Goal: Complete application form: Complete application form

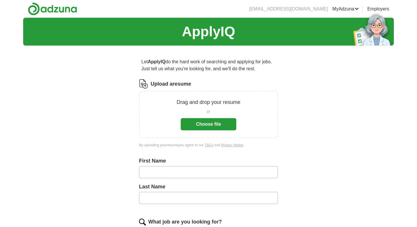
click at [204, 128] on button "Choose file" at bounding box center [209, 124] width 56 height 12
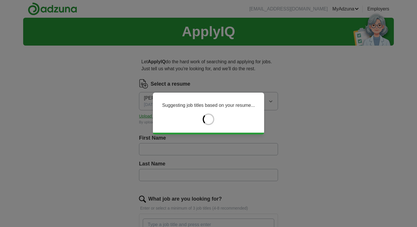
type input "****"
type input "*******"
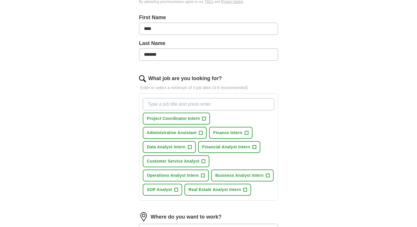
scroll to position [125, 0]
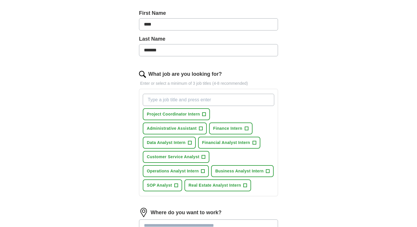
click at [210, 98] on input "What job are you looking for?" at bounding box center [209, 100] width 132 height 12
type input "Finance Internships [GEOGRAPHIC_DATA]"
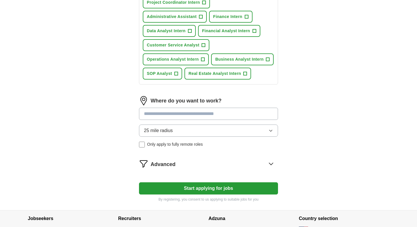
scroll to position [253, 0]
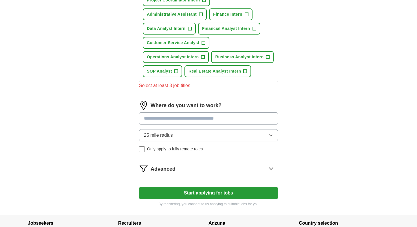
click at [160, 112] on input at bounding box center [208, 118] width 139 height 12
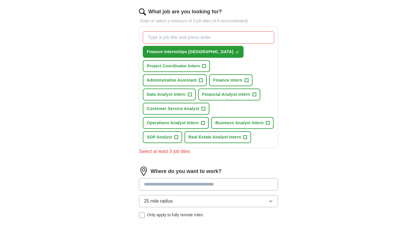
scroll to position [182, 0]
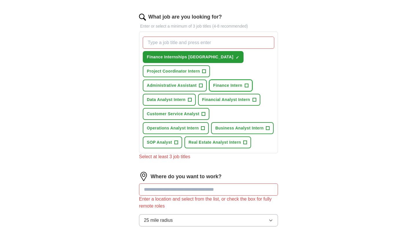
click at [229, 87] on span "Finance Intern" at bounding box center [227, 85] width 29 height 6
click at [222, 98] on span "Financial Analyst Intern" at bounding box center [226, 100] width 48 height 6
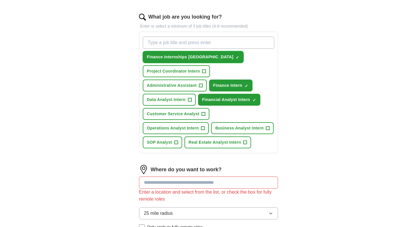
click at [0, 0] on span "×" at bounding box center [0, 0] width 0 height 0
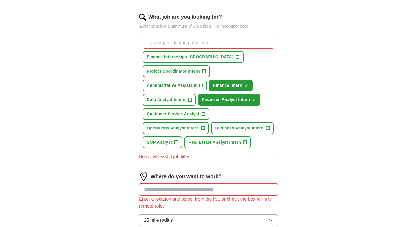
click at [172, 43] on input "What job are you looking for?" at bounding box center [209, 43] width 132 height 12
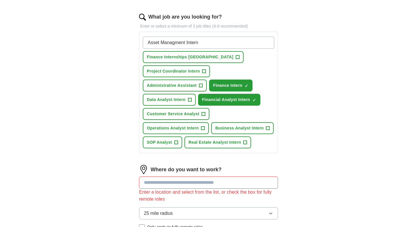
click at [176, 42] on input "Asset Managment Intern" at bounding box center [209, 43] width 132 height 12
type input "Asset Management Intern"
click at [200, 43] on input "Asset Management Intern" at bounding box center [209, 43] width 132 height 12
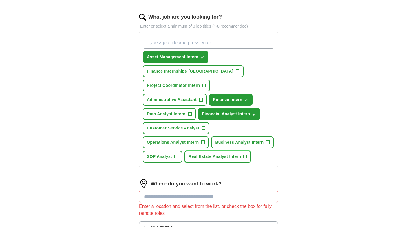
click at [220, 155] on span "Real Estate Analyst Intern" at bounding box center [215, 156] width 52 height 6
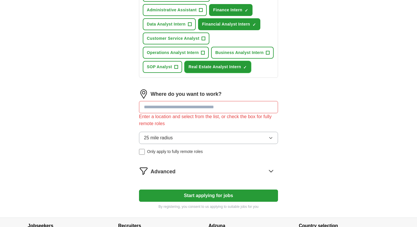
scroll to position [272, 0]
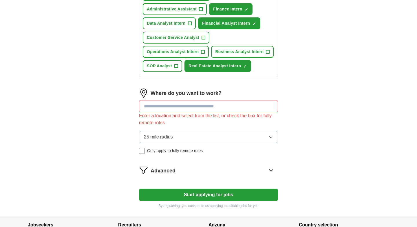
click at [174, 107] on input at bounding box center [208, 106] width 139 height 12
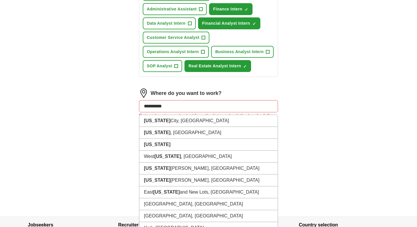
type input "**********"
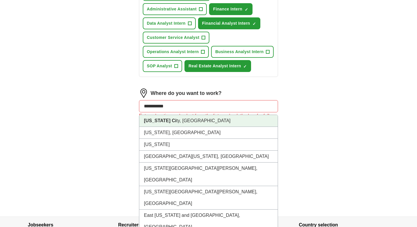
click at [172, 119] on li "[US_STATE][GEOGRAPHIC_DATA], [GEOGRAPHIC_DATA]" at bounding box center [208, 121] width 139 height 12
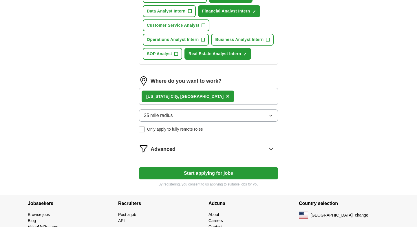
scroll to position [289, 0]
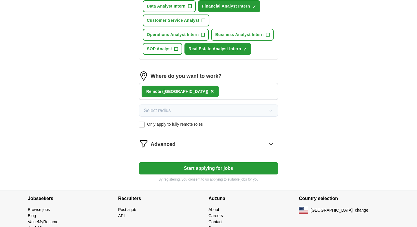
click at [194, 168] on button "Start applying for jobs" at bounding box center [208, 168] width 139 height 12
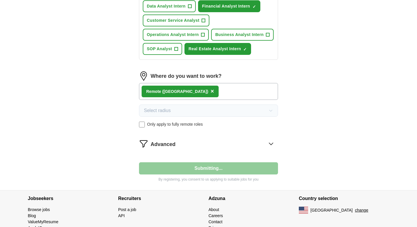
select select "**"
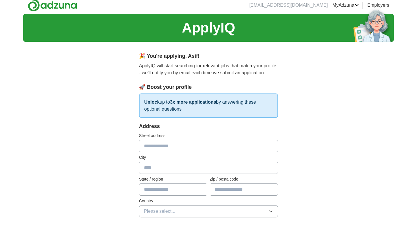
scroll to position [0, 0]
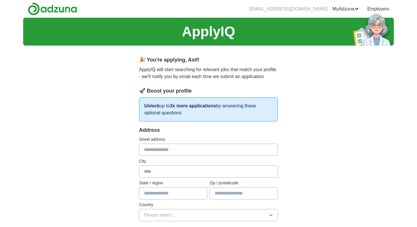
click at [176, 151] on input "text" at bounding box center [208, 149] width 139 height 12
type input "*********"
click at [175, 166] on input "text" at bounding box center [208, 171] width 139 height 12
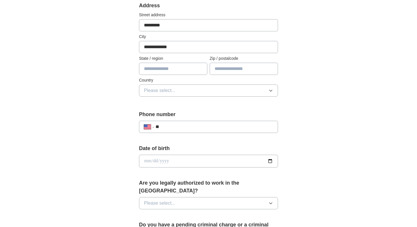
scroll to position [113, 0]
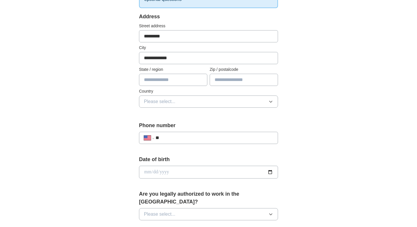
type input "**********"
click at [166, 86] on input "text" at bounding box center [173, 80] width 68 height 12
type input "**"
click at [240, 80] on input "text" at bounding box center [244, 80] width 68 height 12
type input "*****"
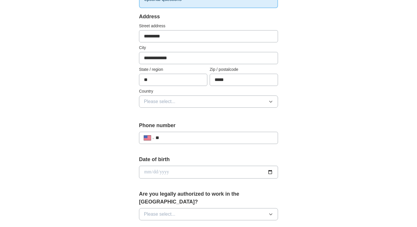
click at [215, 100] on button "Please select..." at bounding box center [208, 101] width 139 height 12
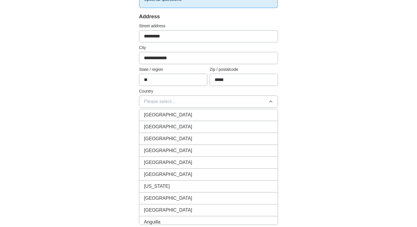
click at [200, 124] on div "[GEOGRAPHIC_DATA]" at bounding box center [208, 126] width 129 height 7
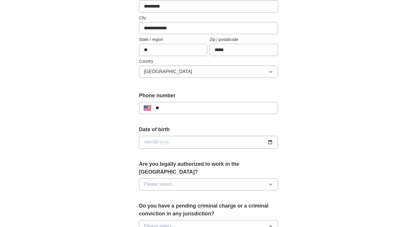
scroll to position [150, 0]
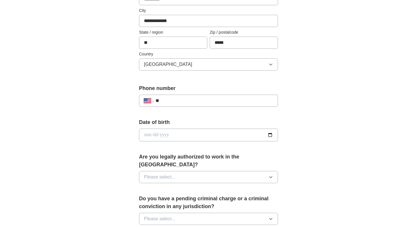
click at [181, 103] on input "**" at bounding box center [215, 100] width 118 height 7
type input "**********"
click at [153, 134] on input "date" at bounding box center [208, 134] width 139 height 13
click at [148, 135] on input "date" at bounding box center [208, 134] width 139 height 13
type input "**********"
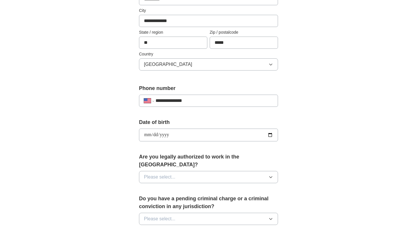
click at [157, 173] on span "Please select..." at bounding box center [160, 176] width 32 height 7
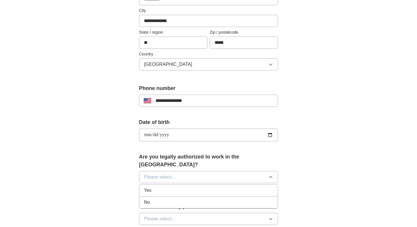
click at [156, 187] on div "Yes" at bounding box center [208, 190] width 129 height 7
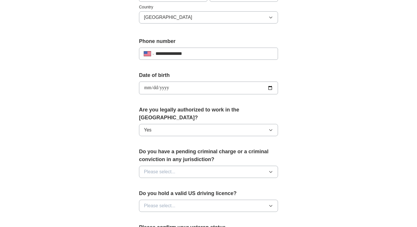
scroll to position [199, 0]
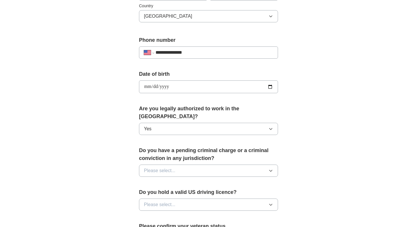
click at [157, 167] on span "Please select..." at bounding box center [160, 170] width 32 height 7
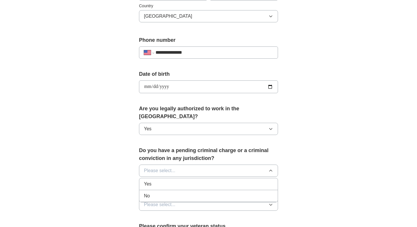
click at [155, 192] on div "No" at bounding box center [208, 195] width 129 height 7
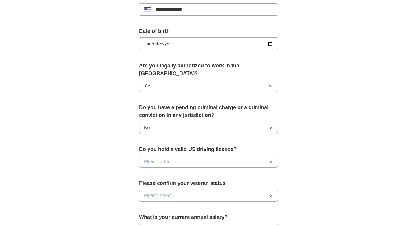
scroll to position [246, 0]
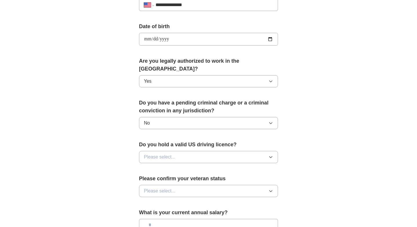
click at [160, 153] on span "Please select..." at bounding box center [160, 156] width 32 height 7
click at [157, 166] on li "Yes" at bounding box center [208, 170] width 139 height 12
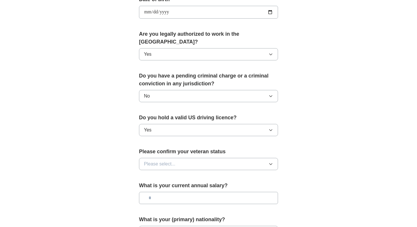
scroll to position [273, 0]
click at [161, 160] on span "Please select..." at bounding box center [160, 163] width 32 height 7
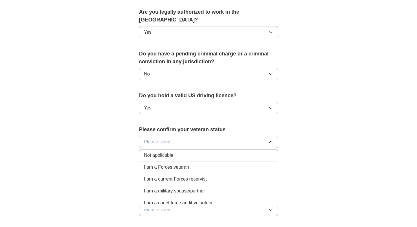
scroll to position [295, 0]
click at [159, 152] on span "Not applicable" at bounding box center [158, 155] width 29 height 7
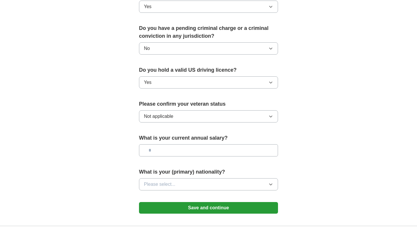
scroll to position [326, 0]
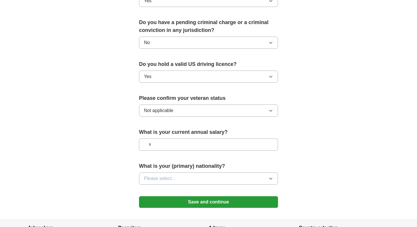
click at [162, 138] on input "text" at bounding box center [208, 144] width 139 height 12
type input "**"
click at [165, 175] on span "Please select..." at bounding box center [160, 178] width 32 height 7
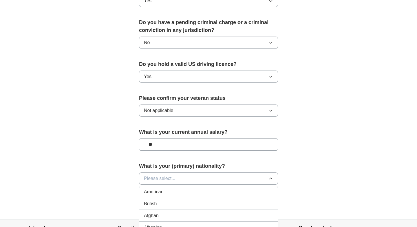
click at [158, 175] on span "Please select..." at bounding box center [160, 178] width 32 height 7
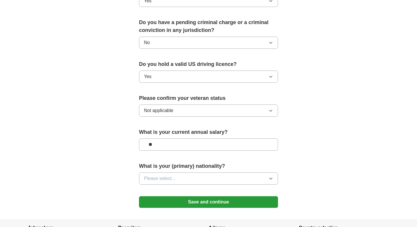
click at [158, 175] on span "Please select..." at bounding box center [160, 178] width 32 height 7
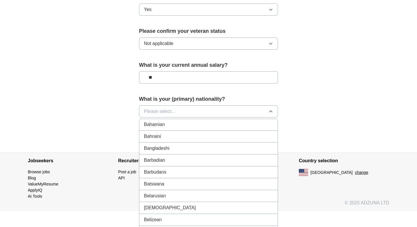
scroll to position [0, 0]
click at [153, 121] on span "American" at bounding box center [154, 124] width 20 height 7
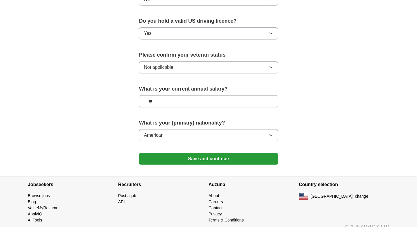
click at [190, 154] on button "Save and continue" at bounding box center [208, 159] width 139 height 12
